Goal: Task Accomplishment & Management: Complete application form

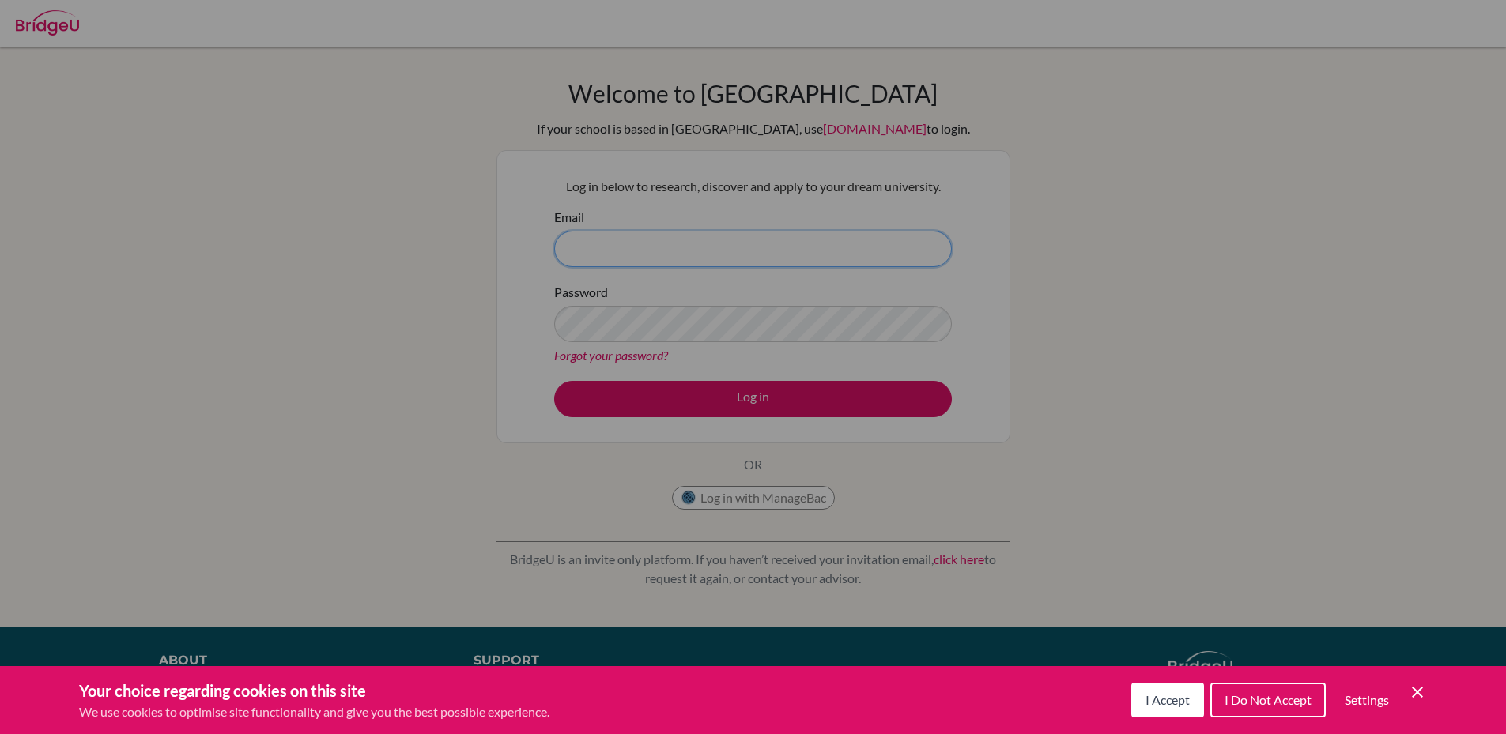
type input "[EMAIL_ADDRESS][DOMAIN_NAME]"
click at [1418, 696] on icon "Cookie Control Close Icon" at bounding box center [1417, 692] width 19 height 19
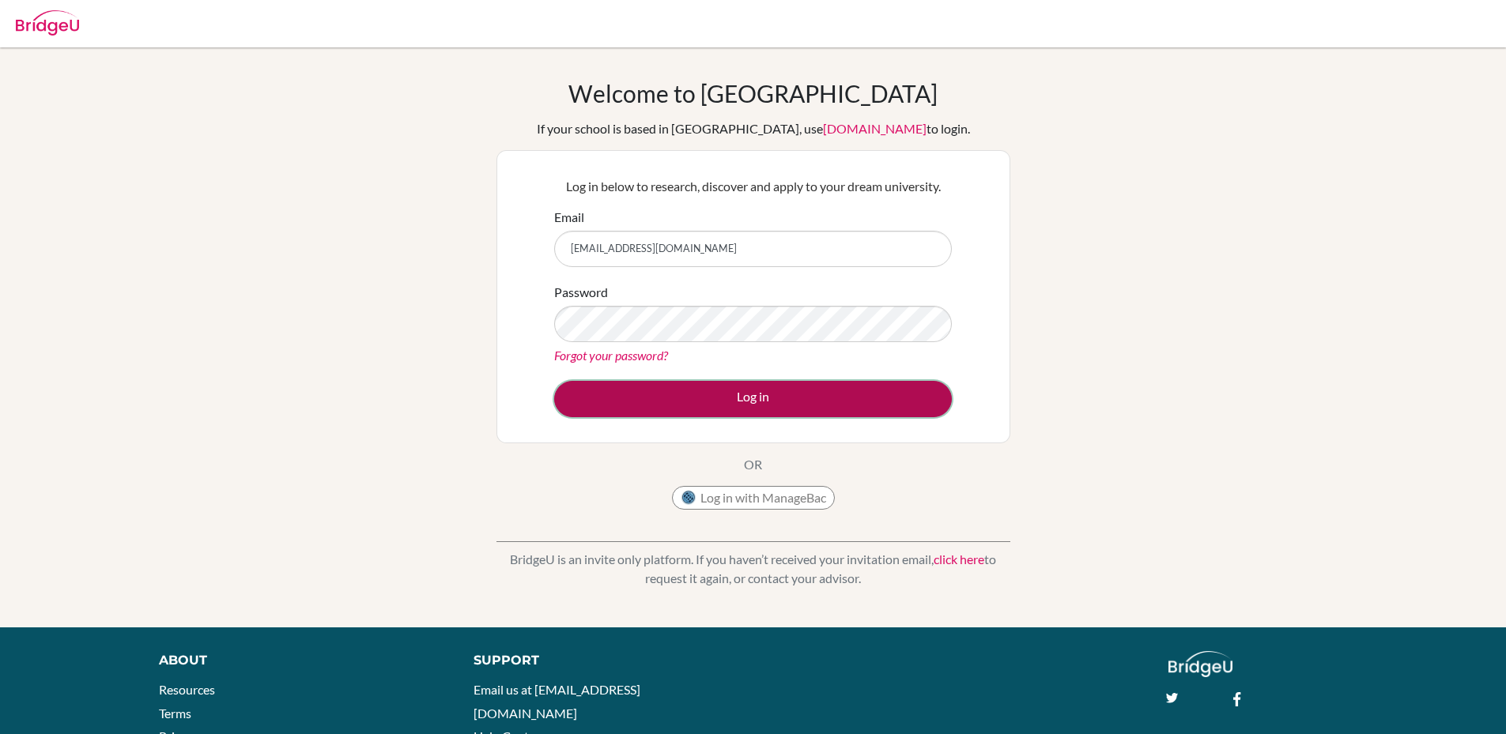
click at [757, 401] on button "Log in" at bounding box center [753, 399] width 398 height 36
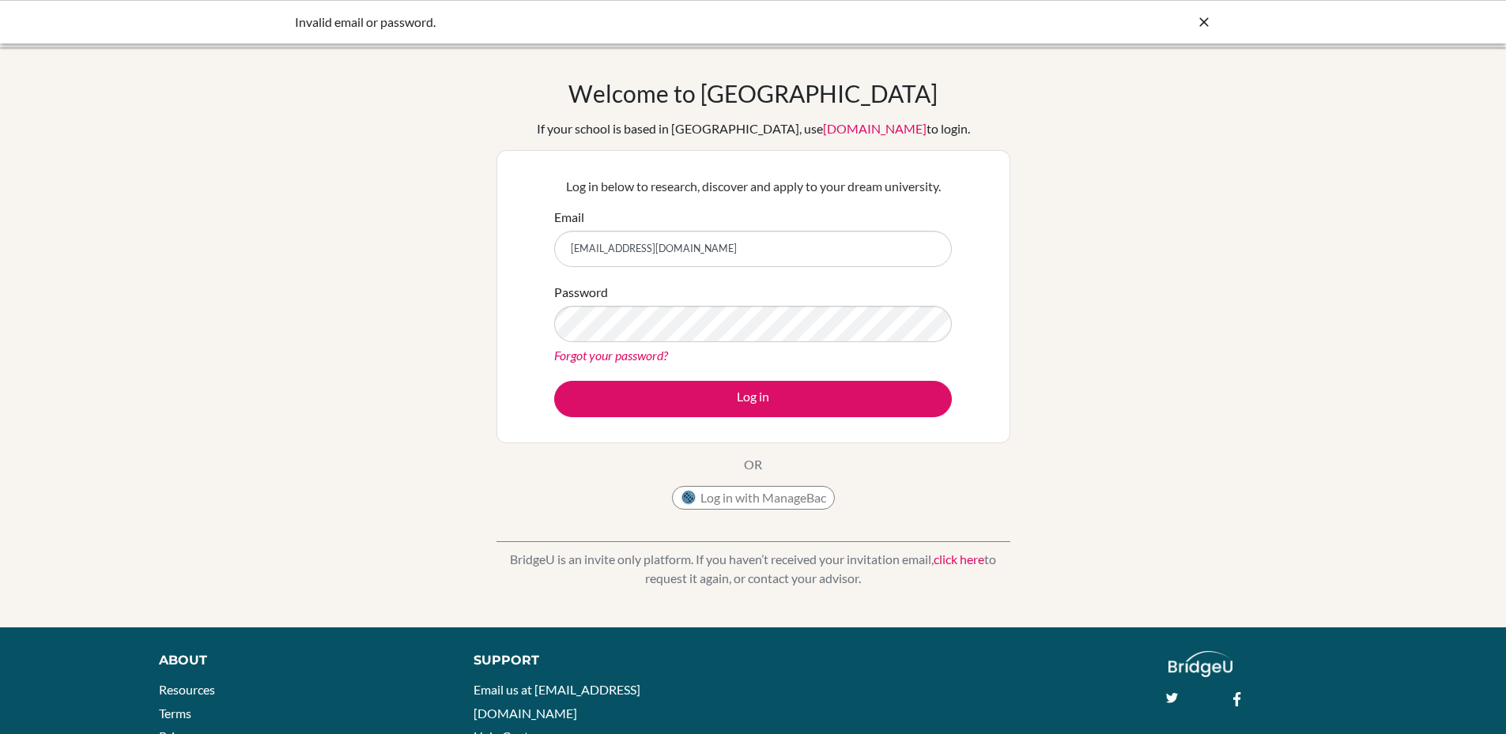
drag, startPoint x: 534, startPoint y: 220, endPoint x: 387, endPoint y: 196, distance: 148.9
click at [428, 209] on div "Welcome to [GEOGRAPHIC_DATA] If your school is based in [GEOGRAPHIC_DATA], use …" at bounding box center [753, 337] width 1506 height 517
type input "[EMAIL_ADDRESS][DOMAIN_NAME]"
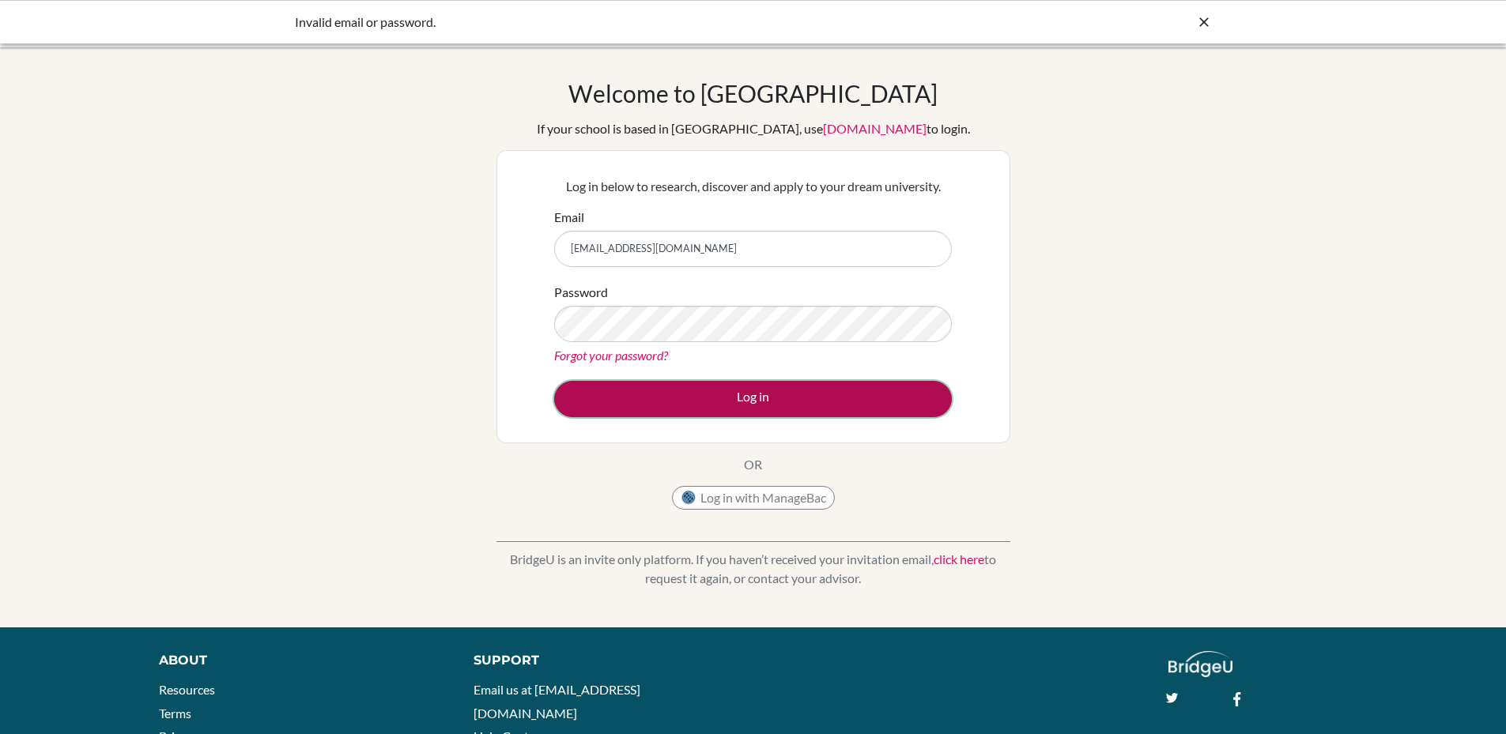
click at [716, 397] on button "Log in" at bounding box center [753, 399] width 398 height 36
